Goal: Ask a question

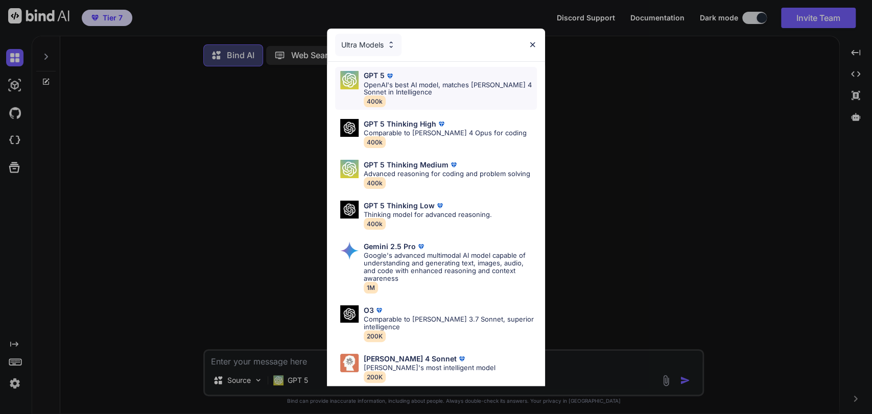
click at [446, 89] on p "OpenAI's best AI model, matches [PERSON_NAME] 4 Sonnet in Intelligence" at bounding box center [450, 88] width 173 height 15
type textarea "x"
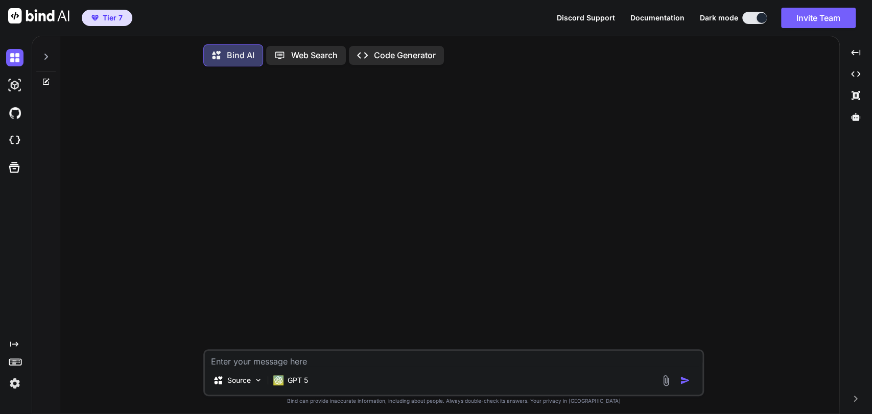
click at [389, 360] on textarea at bounding box center [453, 358] width 497 height 15
paste textarea "The foregoing instrument was acknowledged before me [PERSON_NAME], notary State…"
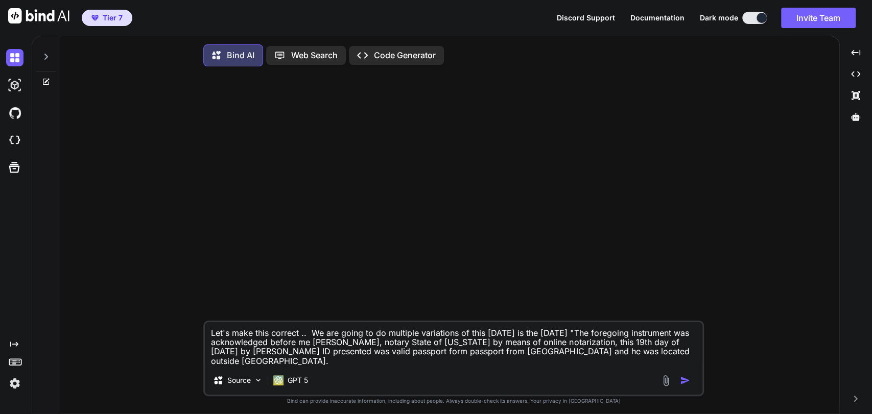
type textarea "Let's make this correct .. We are going to do multiple variations of this [DATE…"
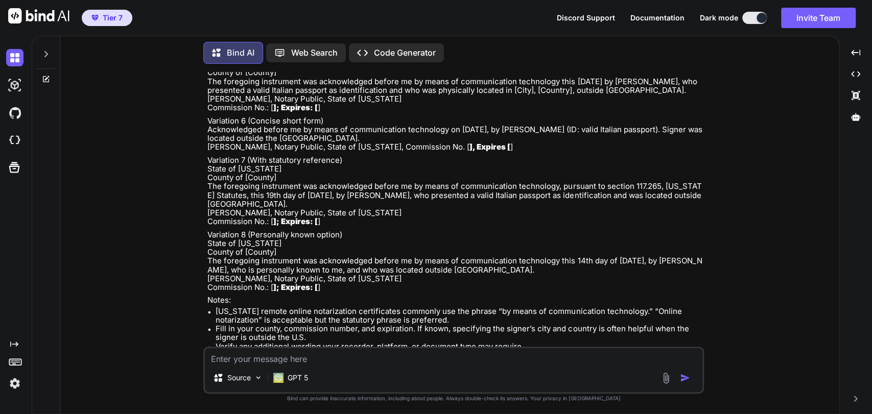
scroll to position [423, 0]
